Goal: Information Seeking & Learning: Find contact information

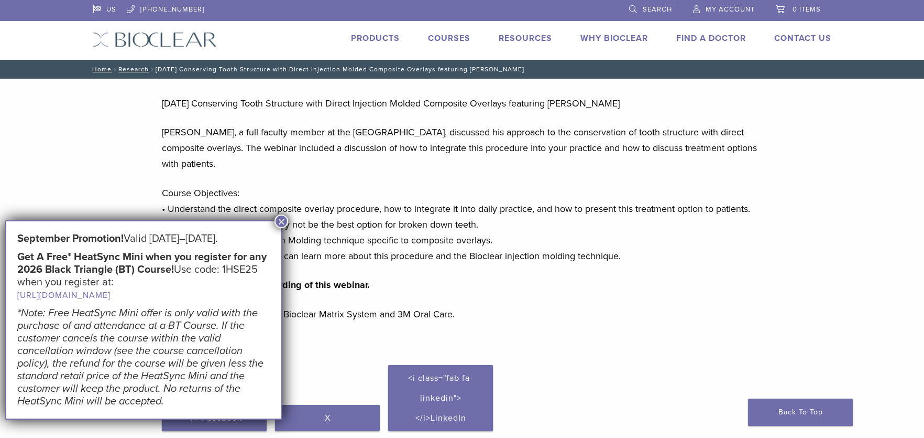
click at [461, 36] on link "Courses" at bounding box center [449, 38] width 42 height 10
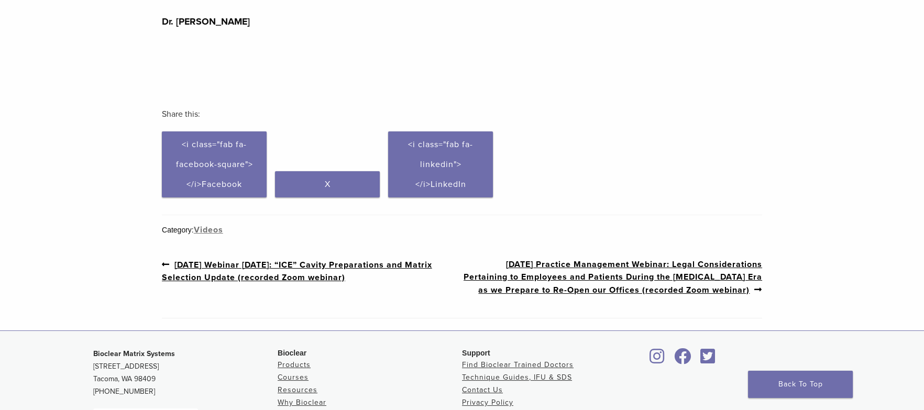
scroll to position [314, 0]
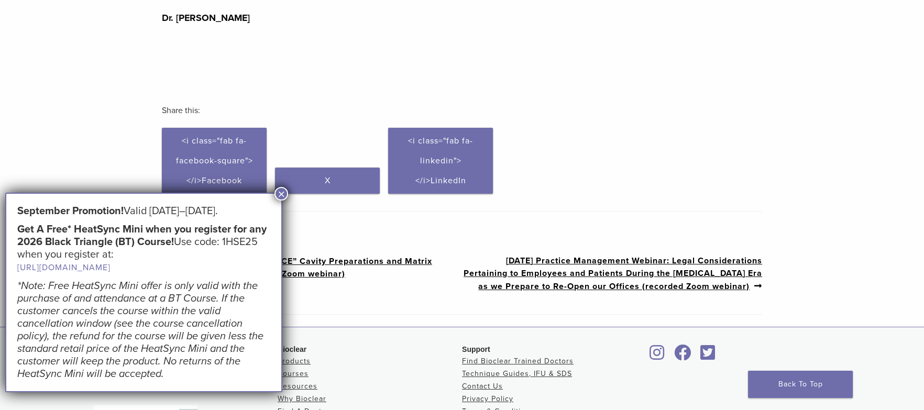
click at [281, 198] on button "×" at bounding box center [282, 194] width 14 height 14
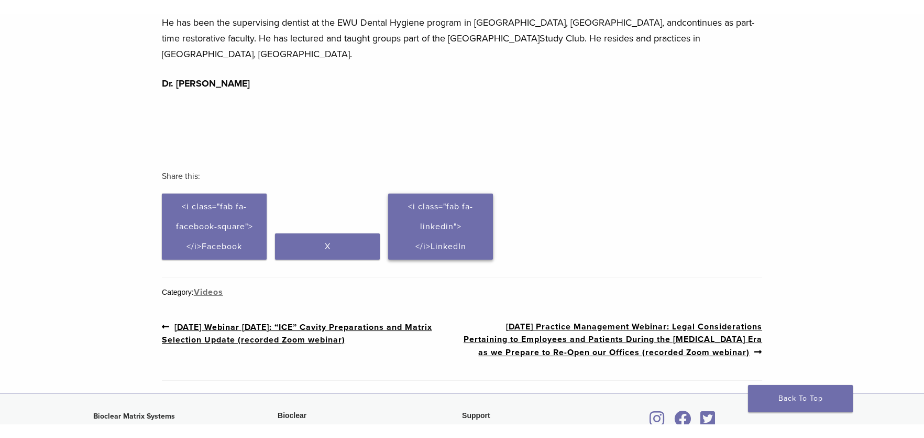
scroll to position [104, 0]
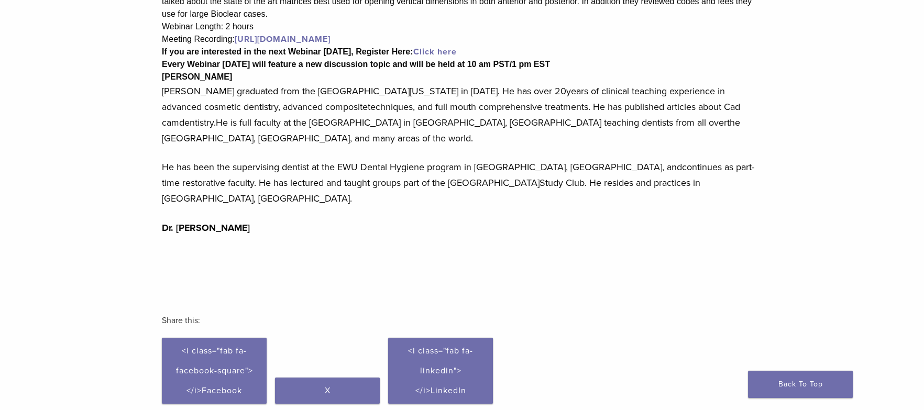
click at [304, 38] on link "https://bioclear.live/WebWed4" at bounding box center [283, 39] width 96 height 10
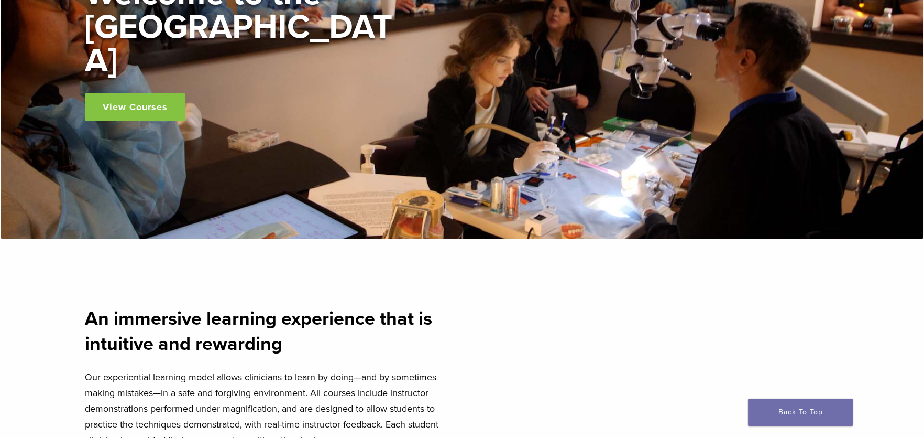
scroll to position [209, 0]
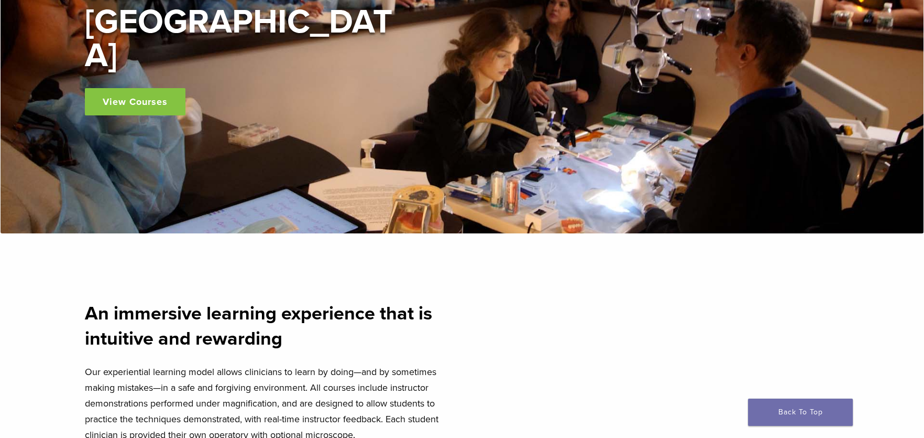
click at [107, 88] on link "View Courses" at bounding box center [135, 101] width 101 height 27
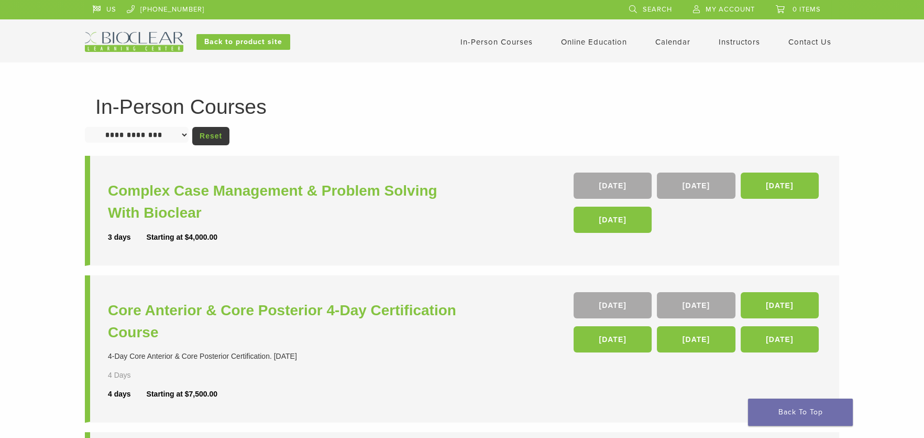
click at [167, 136] on select "**********" at bounding box center [137, 135] width 104 height 16
click at [598, 60] on link "Interactive" at bounding box center [595, 59] width 63 height 23
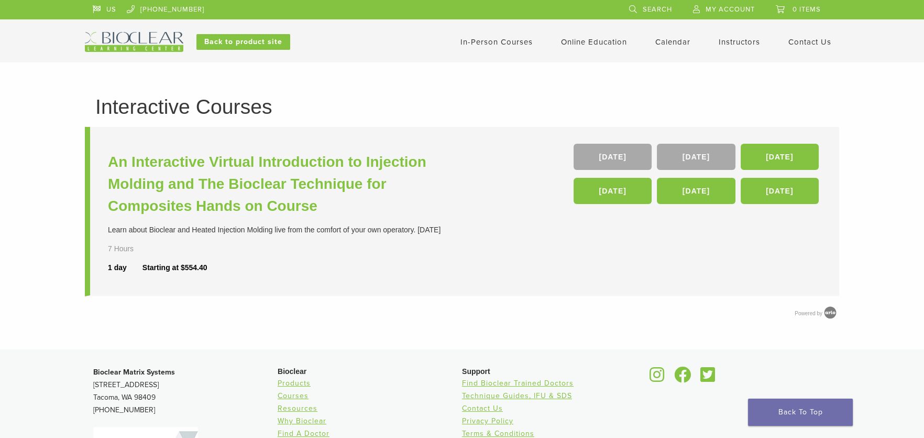
click at [666, 41] on link "Calendar" at bounding box center [673, 41] width 35 height 9
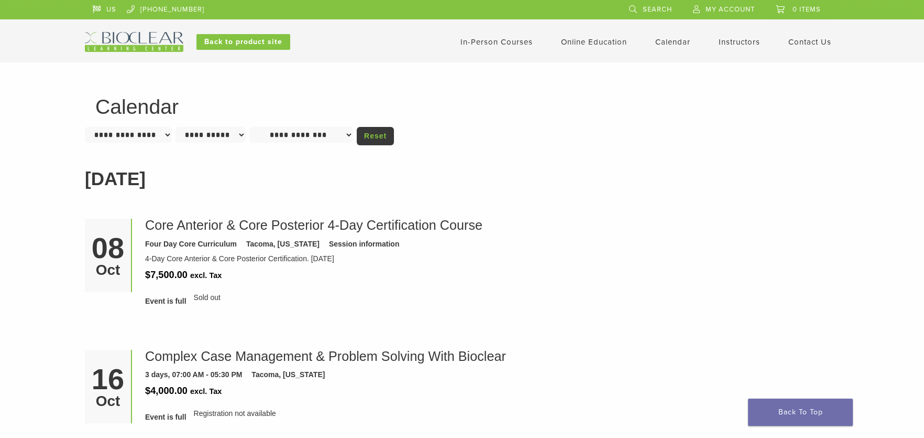
click at [745, 46] on link "Instructors" at bounding box center [739, 41] width 41 height 9
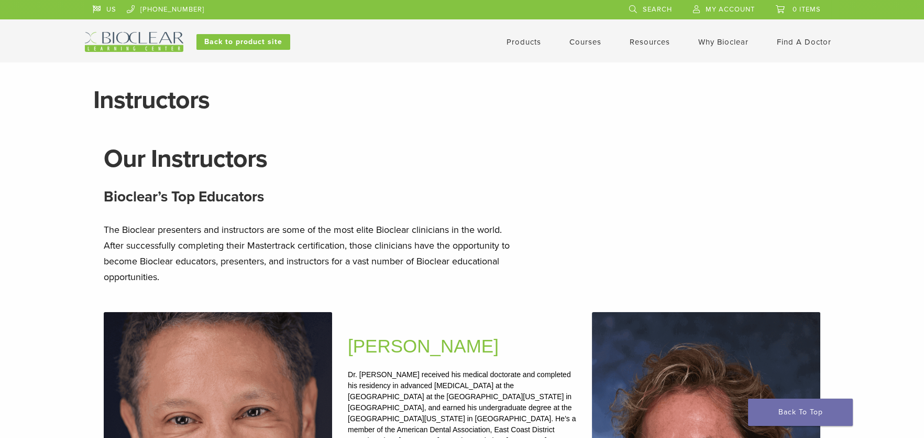
click at [824, 39] on link "Find A Doctor" at bounding box center [804, 41] width 54 height 9
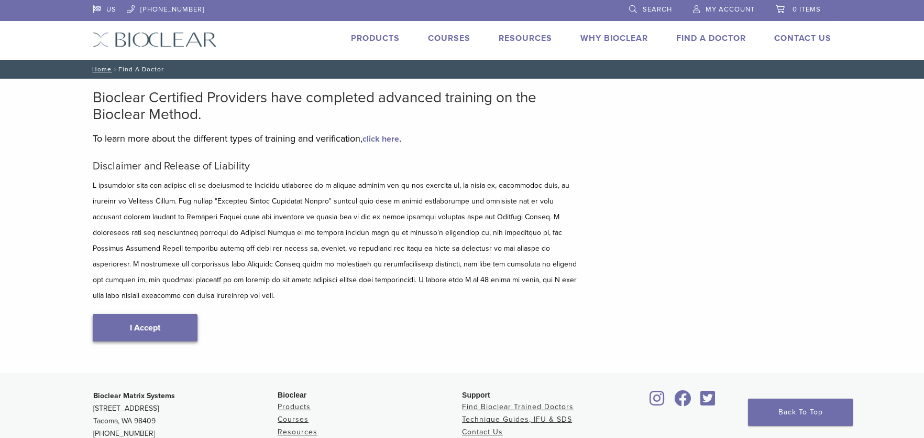
click at [161, 323] on link "I Accept" at bounding box center [145, 327] width 105 height 27
type input "*****"
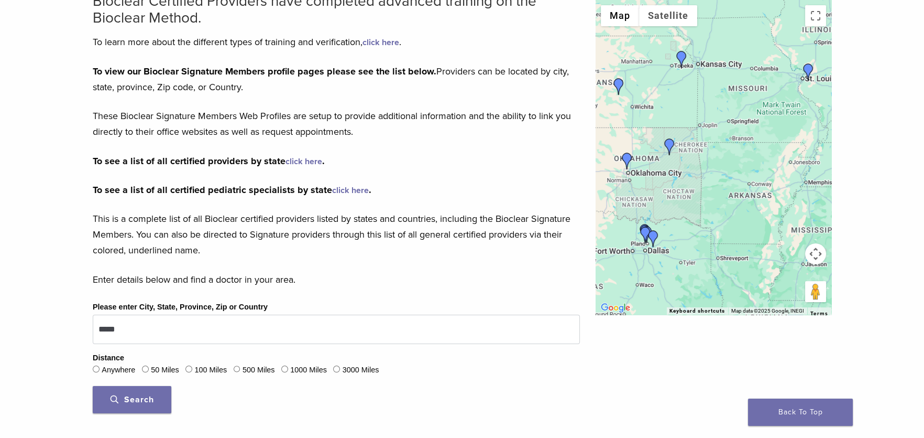
scroll to position [209, 0]
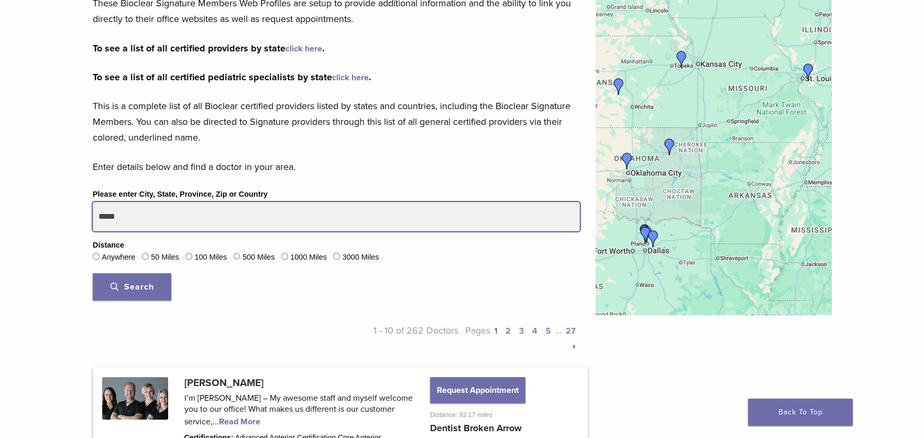
click at [161, 218] on input "*****" at bounding box center [336, 216] width 487 height 29
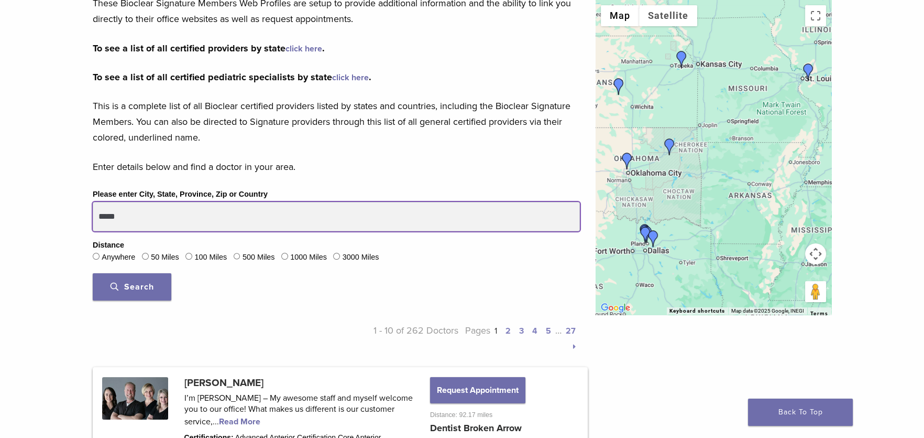
click at [93, 273] on button "Search" at bounding box center [132, 286] width 79 height 27
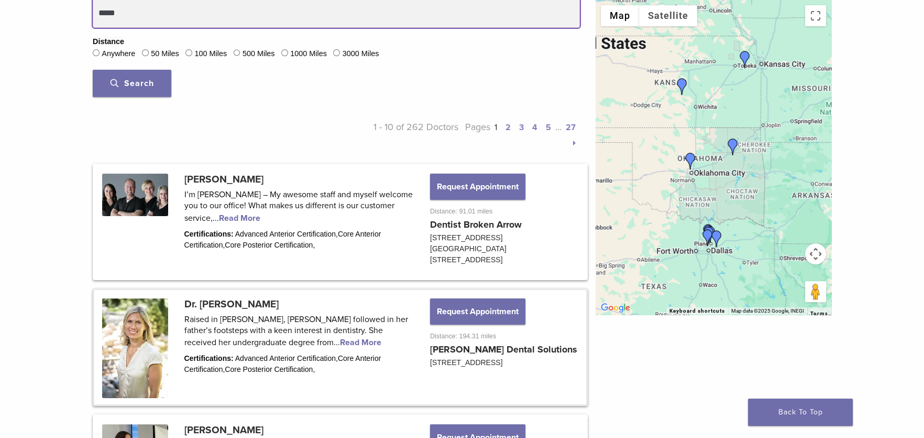
scroll to position [359, 0]
